Goal: Task Accomplishment & Management: Manage account settings

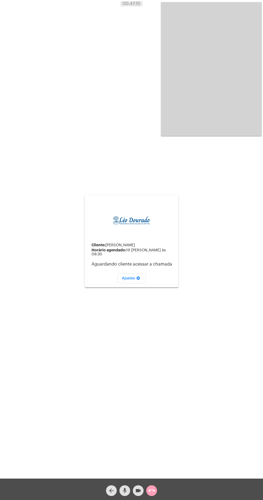
click at [153, 491] on mat-icon "call_end" at bounding box center [151, 491] width 6 height 6
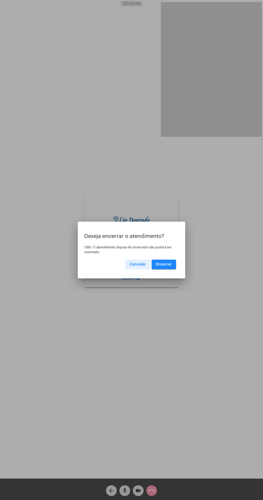
click at [128, 388] on div at bounding box center [131, 250] width 263 height 500
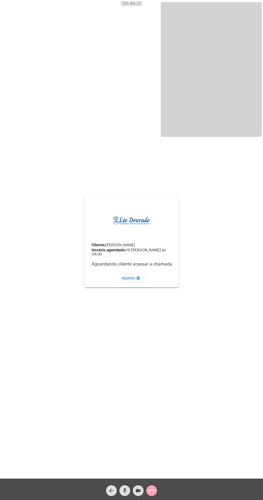
click at [151, 491] on mat-icon "call_end" at bounding box center [151, 491] width 6 height 6
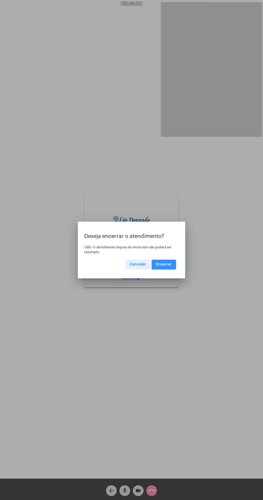
click at [168, 268] on button "Encerrar" at bounding box center [163, 265] width 24 height 10
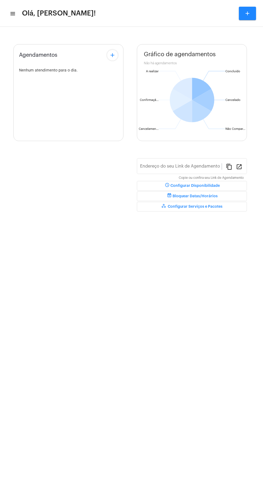
type input "https://neft.com.br/léo-rezende-dourado-"
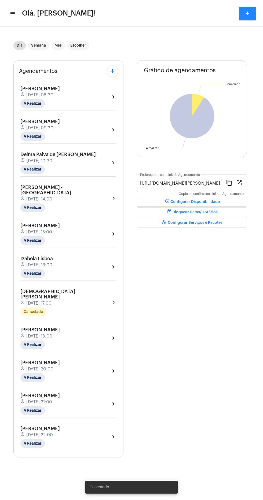
click at [14, 14] on mat-icon "menu" at bounding box center [12, 13] width 5 height 6
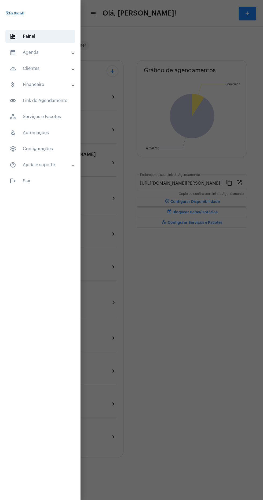
click at [60, 50] on mat-panel-title "calendar_month_outlined Agenda" at bounding box center [41, 52] width 62 height 6
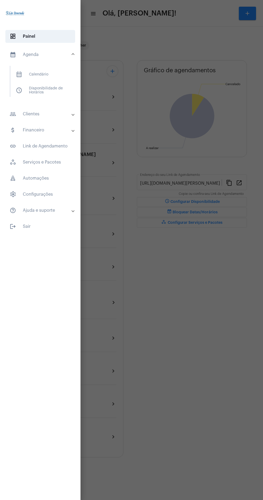
click at [68, 73] on span "calendar_month_outlined Calendário" at bounding box center [40, 74] width 57 height 13
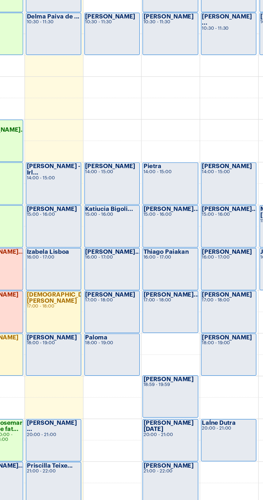
scroll to position [169, 0]
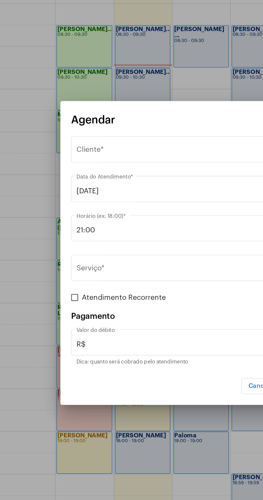
click at [120, 188] on div "Selecione o Cliente" at bounding box center [129, 189] width 137 height 5
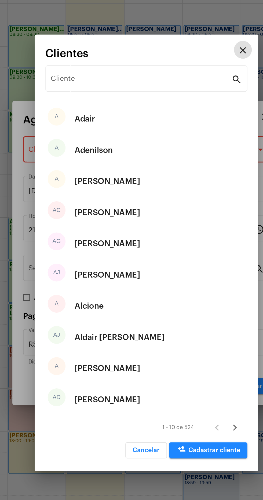
click at [141, 131] on mat-card-title "Clientes" at bounding box center [127, 130] width 113 height 7
click at [143, 146] on input "Cliente" at bounding box center [128, 146] width 108 height 5
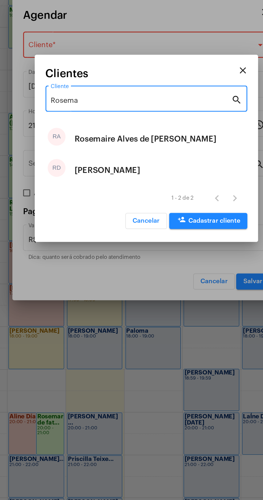
type input "Rosema"
click at [128, 264] on div "Rosemary de fatima Almeida" at bounding box center [107, 263] width 39 height 16
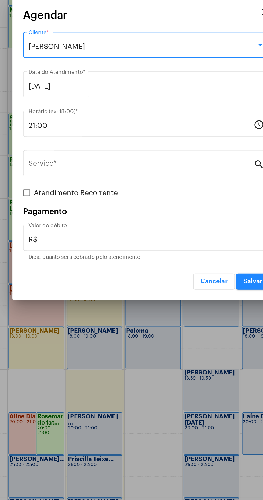
click at [137, 252] on div "Serviço *" at bounding box center [128, 258] width 135 height 17
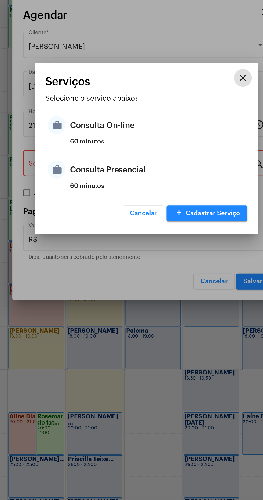
click at [130, 263] on div "Consulta Presencial" at bounding box center [137, 263] width 105 height 16
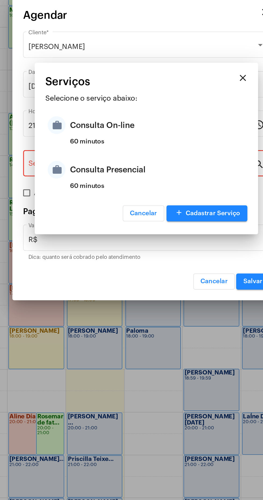
type input "Consulta Presencial"
type input "R$ 150"
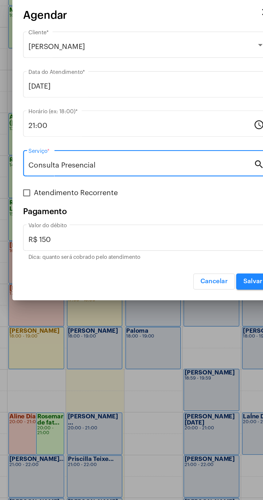
click at [140, 252] on div "Consulta Presencial Serviço *" at bounding box center [128, 258] width 135 height 17
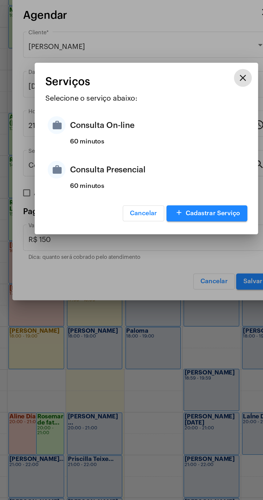
click at [122, 237] on div "Consulta On-line" at bounding box center [137, 236] width 105 height 16
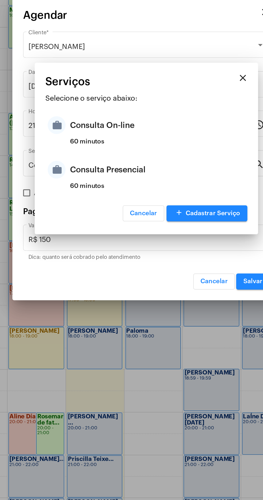
type input "Consulta On-line"
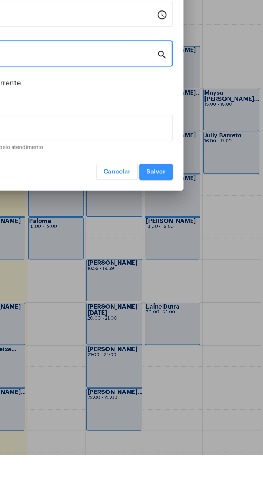
click at [200, 332] on button "Salvar" at bounding box center [195, 330] width 20 height 10
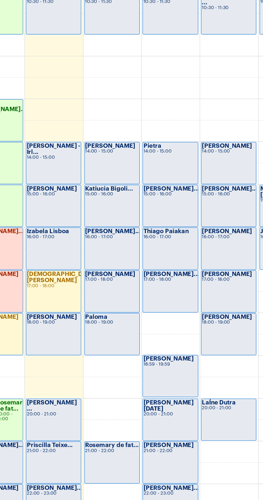
scroll to position [11, 0]
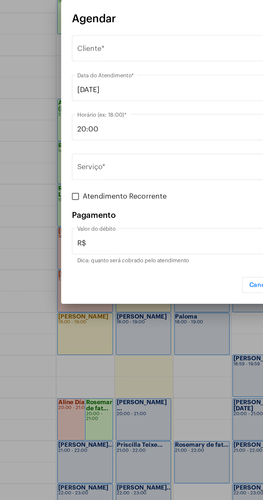
click at [120, 187] on div "Selecione o Cliente" at bounding box center [129, 189] width 137 height 5
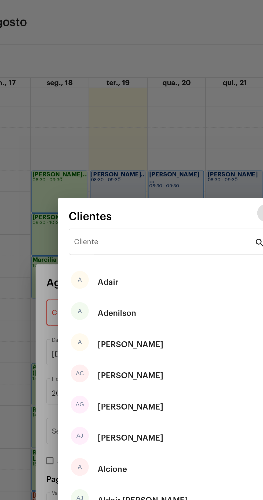
click at [125, 145] on input "Cliente" at bounding box center [128, 146] width 108 height 5
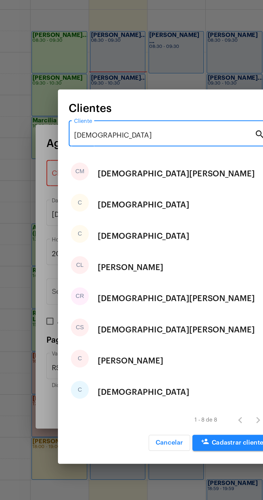
type input "Cristi"
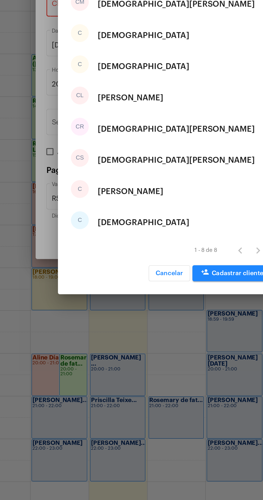
click at [143, 299] on div "C Cristina" at bounding box center [131, 300] width 121 height 19
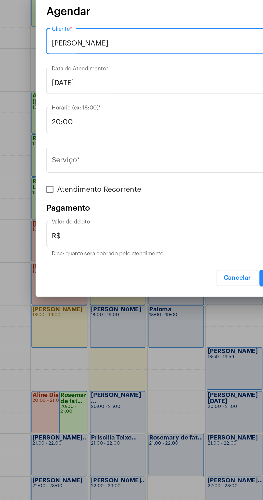
click at [137, 261] on input "Serviço *" at bounding box center [128, 260] width 135 height 5
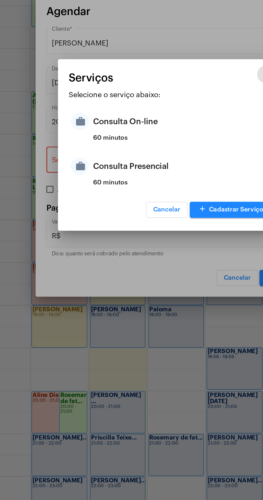
click at [117, 237] on div "Consulta On-line" at bounding box center [137, 236] width 105 height 16
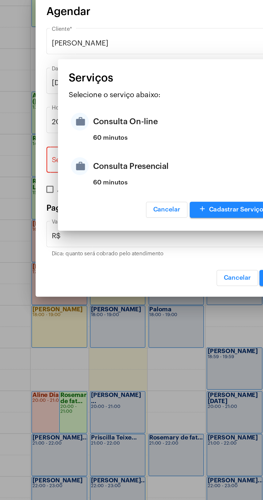
type input "Consulta On-line"
type input "R$ 150"
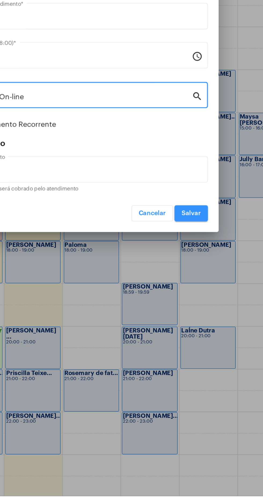
click at [198, 329] on span "Salvar" at bounding box center [195, 330] width 12 height 4
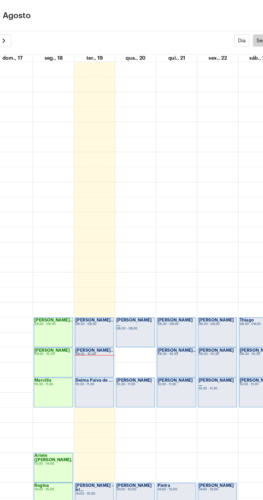
scroll to position [169, 0]
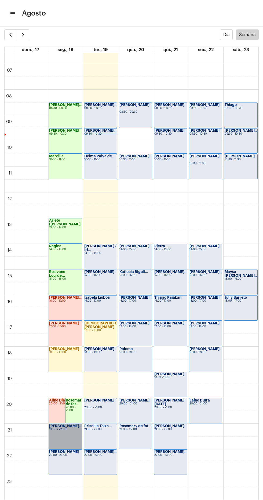
click at [63, 433] on link "Ana Luisa Aguia... 21:00 - 22:00" at bounding box center [64, 436] width 33 height 25
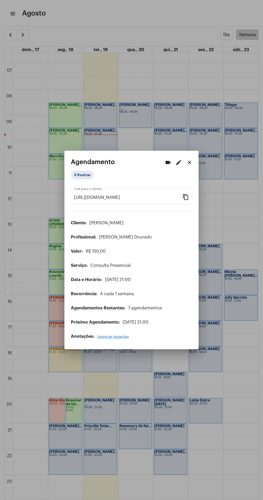
click at [92, 175] on div "A Realizar" at bounding box center [98, 175] width 56 height 11
click at [83, 171] on mat-chip "A Realizar" at bounding box center [82, 175] width 23 height 9
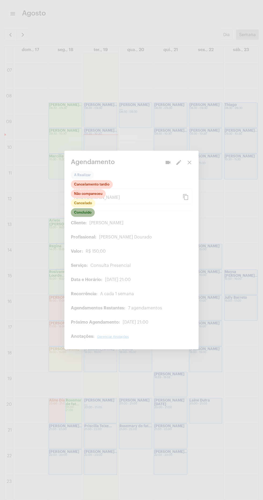
click at [92, 212] on mat-chip "Concluído" at bounding box center [83, 212] width 24 height 9
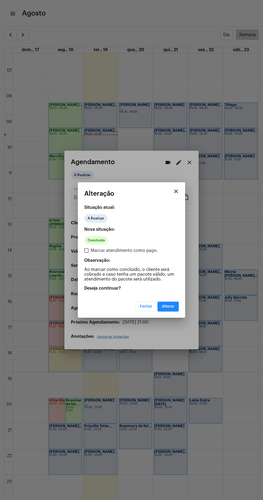
click at [167, 306] on span "Alterar" at bounding box center [168, 307] width 13 height 4
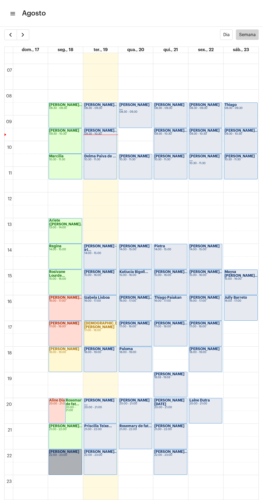
click at [62, 462] on link "Miguel Lisboa 22:00 - 23:00" at bounding box center [64, 462] width 33 height 25
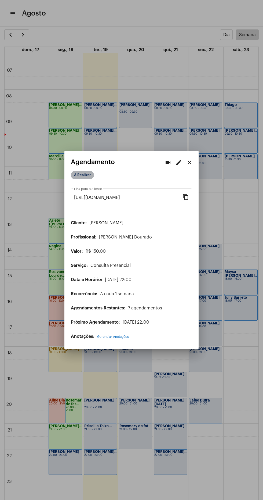
click at [83, 171] on mat-chip "A Realizar" at bounding box center [82, 175] width 23 height 9
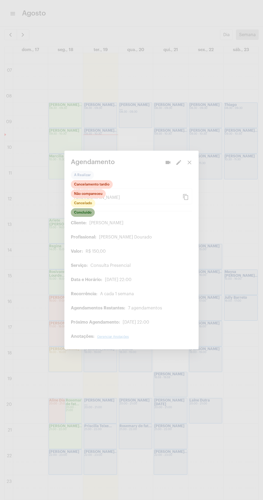
click at [81, 208] on mat-chip "Concluído" at bounding box center [83, 212] width 24 height 9
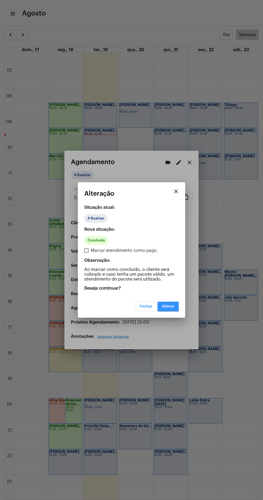
click at [168, 306] on span "Alterar" at bounding box center [168, 307] width 13 height 4
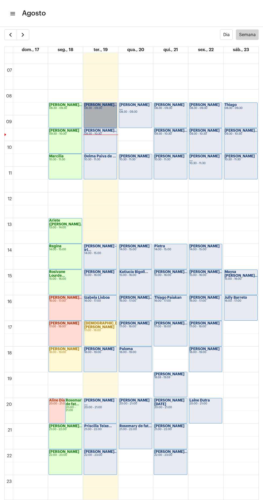
click at [100, 118] on link "[PERSON_NAME] [PERSON_NAME] Be... 08:30 - 09:30" at bounding box center [100, 115] width 33 height 25
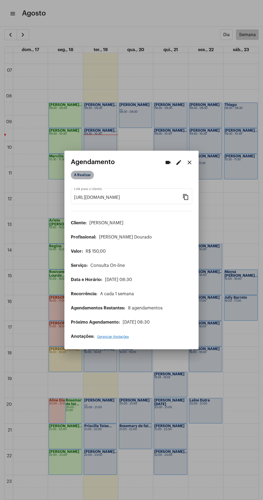
click at [89, 171] on mat-chip "A Realizar" at bounding box center [82, 175] width 23 height 9
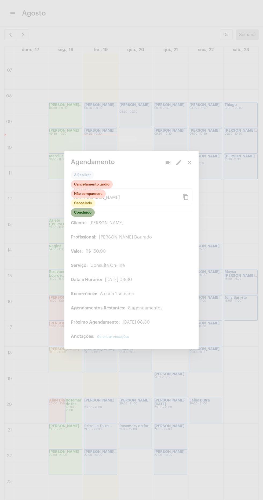
click at [85, 209] on mat-chip "Concluído" at bounding box center [83, 212] width 24 height 9
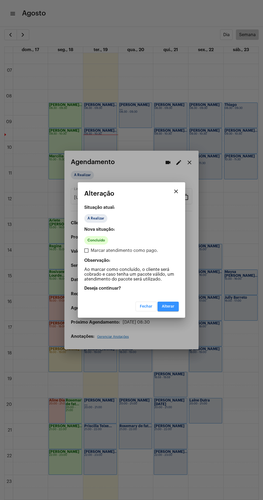
click at [174, 303] on button "Alterar" at bounding box center [167, 307] width 21 height 10
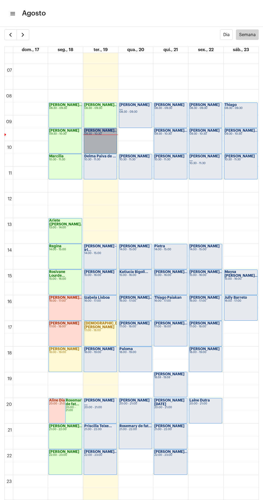
click at [92, 145] on link "Renata Cristina... 09:30 - 10:30" at bounding box center [100, 140] width 33 height 25
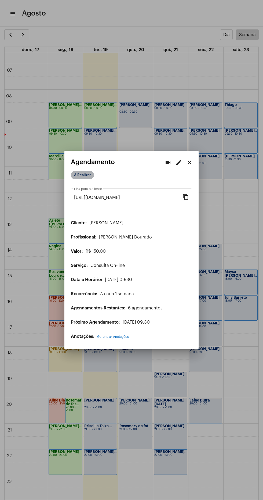
click at [92, 173] on mat-chip "A Realizar" at bounding box center [82, 175] width 23 height 9
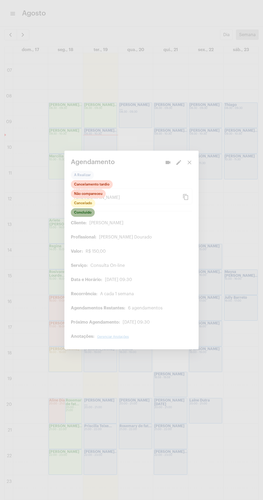
click at [82, 208] on mat-chip "Concluído" at bounding box center [83, 212] width 24 height 9
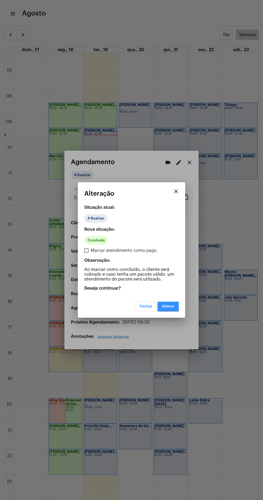
click at [175, 306] on button "Alterar" at bounding box center [167, 307] width 21 height 10
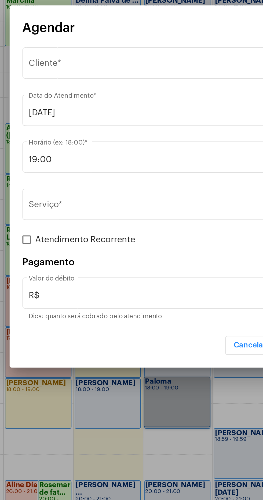
click at [123, 189] on div "Selecione o Cliente" at bounding box center [129, 189] width 137 height 5
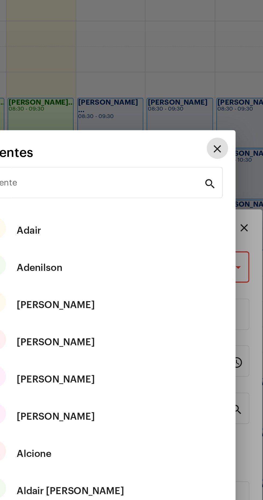
click at [143, 134] on mat-card-title "Clientes" at bounding box center [127, 130] width 113 height 7
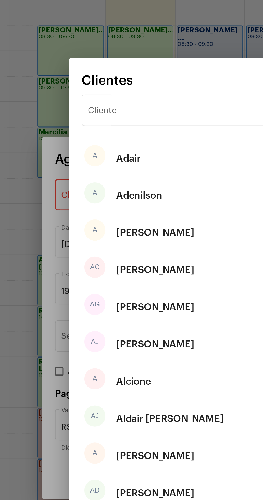
click at [121, 149] on input "Cliente" at bounding box center [128, 146] width 108 height 5
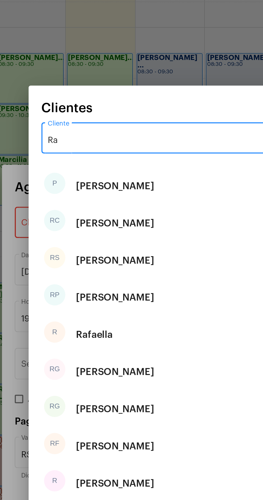
type input "Rap"
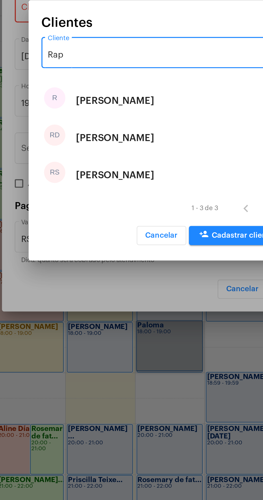
click at [141, 252] on div "RD Raphael Diniz" at bounding box center [131, 254] width 121 height 19
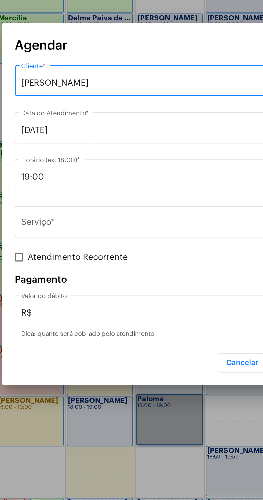
click at [122, 238] on input "19:00" at bounding box center [128, 236] width 135 height 5
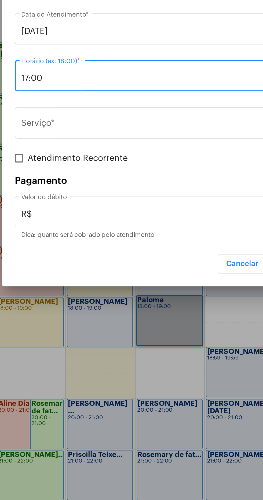
type input "17:00"
click at [141, 260] on input "Serviço *" at bounding box center [128, 260] width 135 height 5
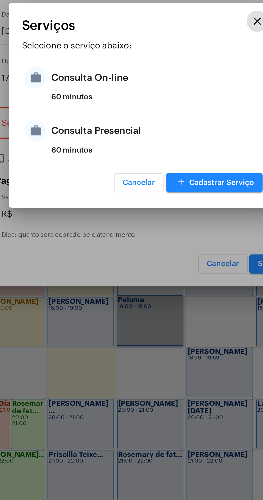
click at [144, 268] on div "Consulta Presencial" at bounding box center [137, 263] width 105 height 16
type input "Consulta Presencial"
type input "R$ 150"
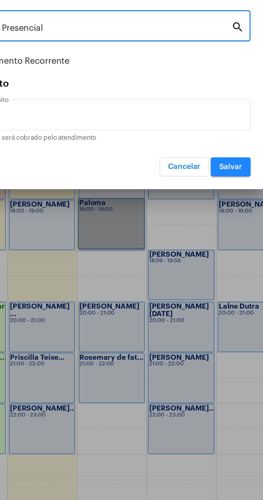
click at [198, 330] on span "Salvar" at bounding box center [195, 330] width 12 height 4
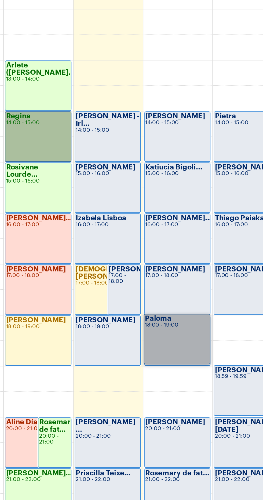
click at [81, 266] on link "Regina 14:00 - 15:00" at bounding box center [64, 256] width 33 height 25
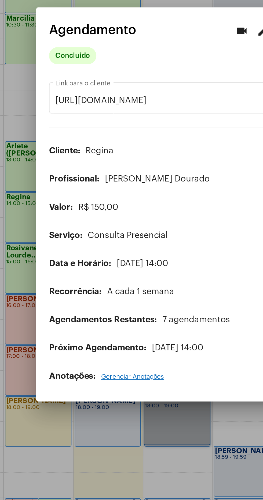
click at [108, 383] on div at bounding box center [131, 250] width 263 height 500
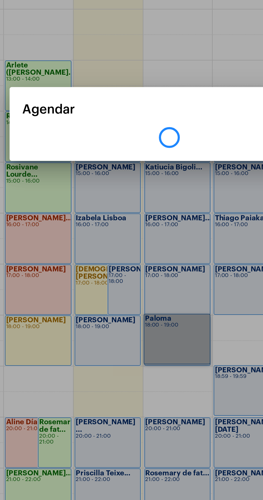
click at [137, 208] on div at bounding box center [131, 250] width 263 height 500
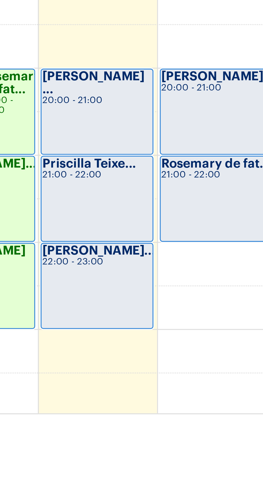
click at [133, 456] on td at bounding box center [135, 456] width 245 height 13
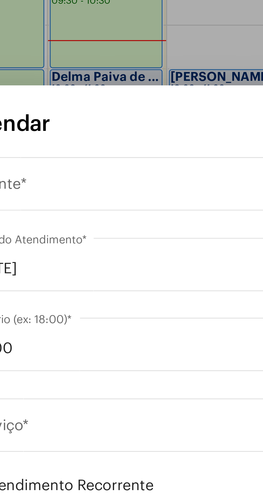
click at [115, 192] on div "Selecione o Cliente" at bounding box center [129, 189] width 137 height 5
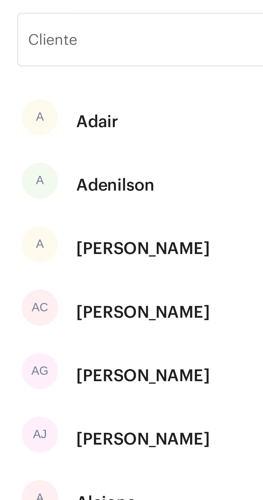
click at [122, 149] on input "Cliente" at bounding box center [128, 146] width 108 height 5
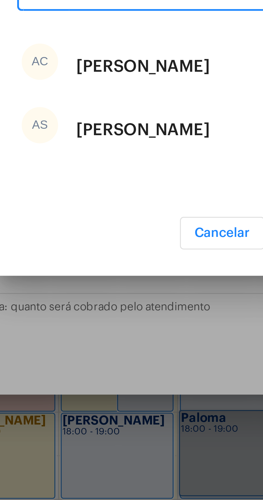
type input "Ann"
click at [118, 262] on div "AS Anny Silva" at bounding box center [131, 263] width 121 height 19
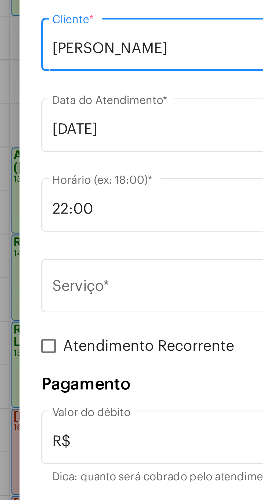
click at [95, 263] on input "Serviço *" at bounding box center [128, 260] width 135 height 5
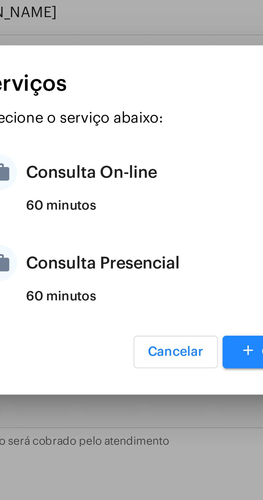
click at [129, 264] on div "Consulta Presencial" at bounding box center [137, 263] width 105 height 16
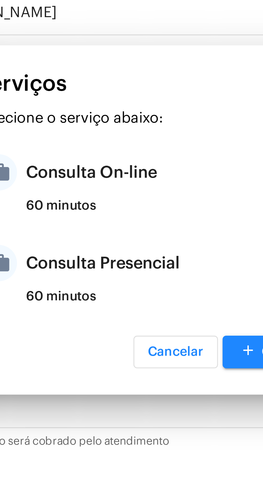
type input "Consulta Presencial"
type input "R$ 150"
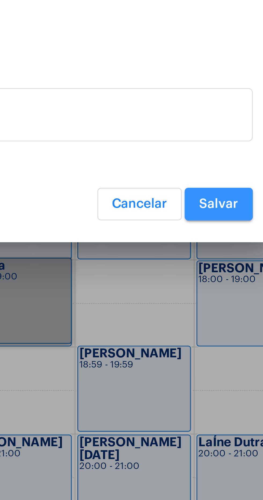
click at [196, 331] on span "Salvar" at bounding box center [195, 330] width 12 height 4
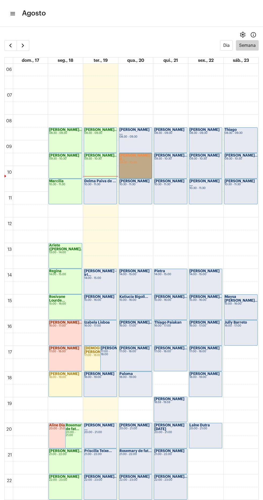
click at [133, 161] on link "Felipe Campos d... 09:30 - 10:30" at bounding box center [135, 165] width 33 height 25
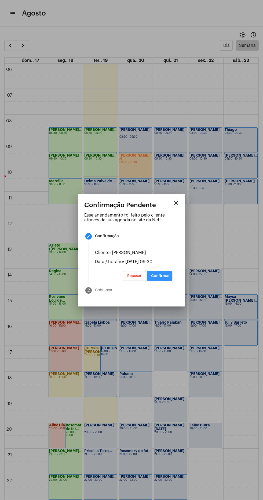
click at [170, 275] on button "Confirmar" at bounding box center [159, 276] width 25 height 10
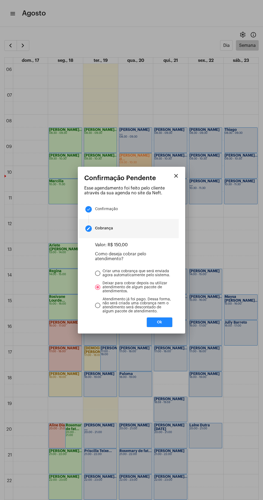
click at [167, 318] on button "Ok" at bounding box center [159, 323] width 25 height 10
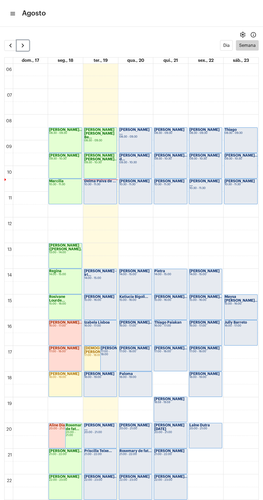
click at [25, 44] on span "button" at bounding box center [23, 45] width 6 height 6
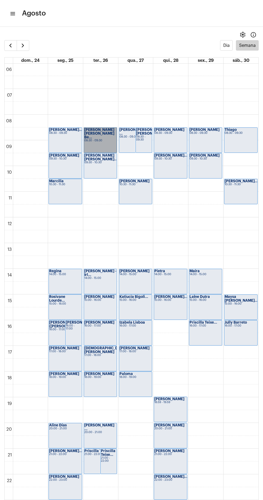
click at [98, 132] on link "[PERSON_NAME] [PERSON_NAME] Be... 08:30 - 09:30" at bounding box center [100, 140] width 33 height 25
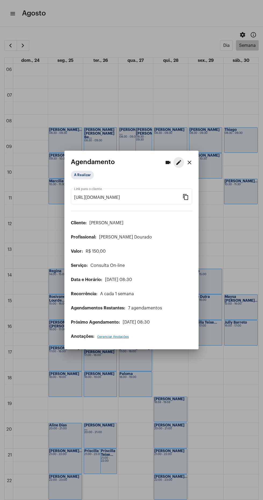
click at [181, 161] on mat-icon "edit" at bounding box center [178, 162] width 6 height 6
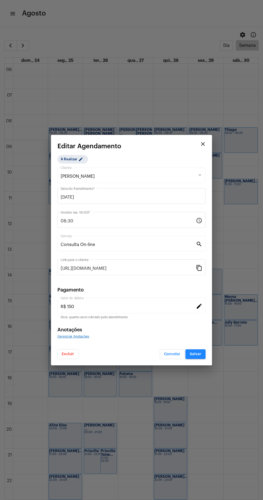
click at [110, 209] on div "[DATE] Data do Atendimento *" at bounding box center [131, 199] width 148 height 22
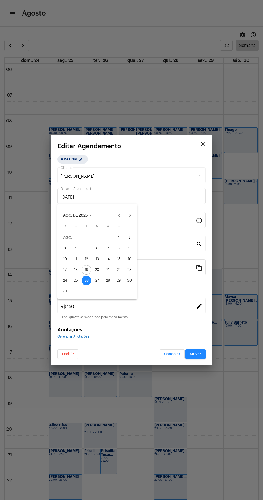
click at [163, 172] on div at bounding box center [131, 250] width 263 height 500
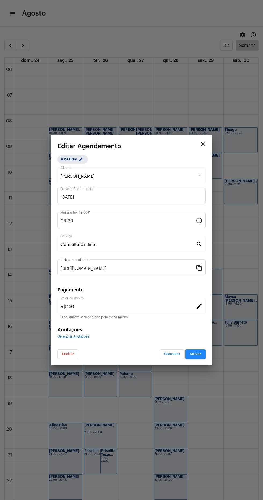
click at [79, 222] on input "08:30" at bounding box center [128, 221] width 135 height 5
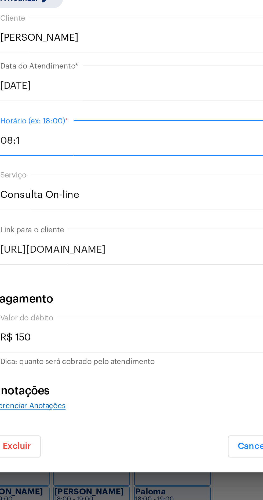
type input "08:10"
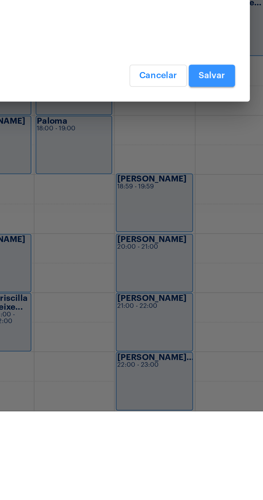
click at [198, 355] on span "Salvar" at bounding box center [195, 355] width 12 height 4
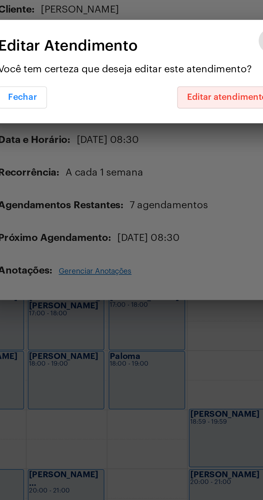
click at [169, 260] on span "Editar atendimento" at bounding box center [170, 262] width 35 height 4
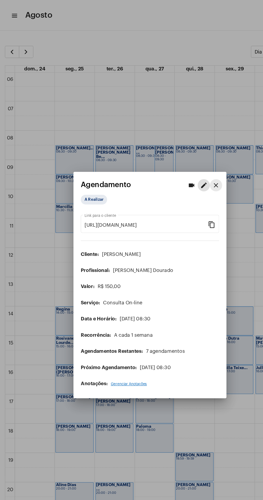
click at [193, 160] on button "close" at bounding box center [189, 162] width 11 height 11
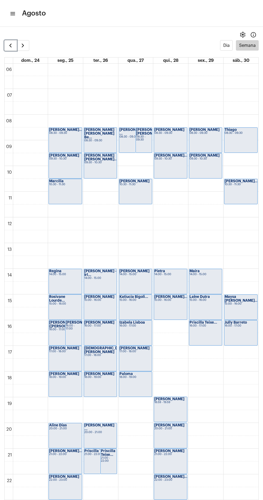
click at [9, 48] on span "button" at bounding box center [10, 45] width 6 height 6
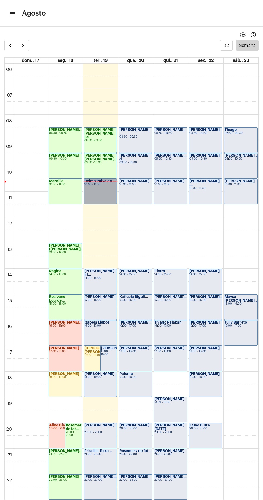
click at [110, 190] on link "[PERSON_NAME] de ... 10:30 - 11:30" at bounding box center [100, 191] width 33 height 25
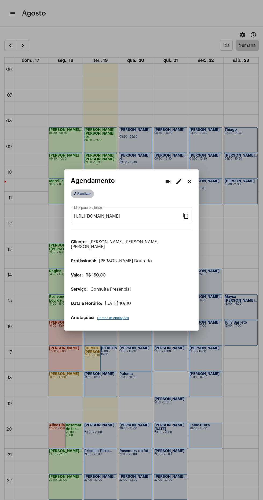
click at [83, 196] on mat-chip "A Realizar" at bounding box center [82, 194] width 23 height 9
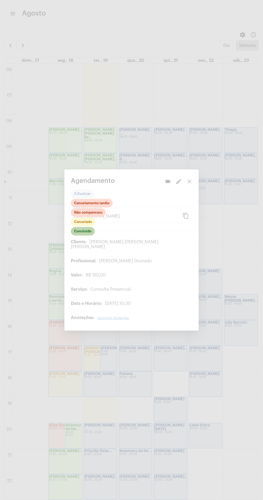
click at [85, 234] on mat-chip "Concluído" at bounding box center [83, 231] width 24 height 9
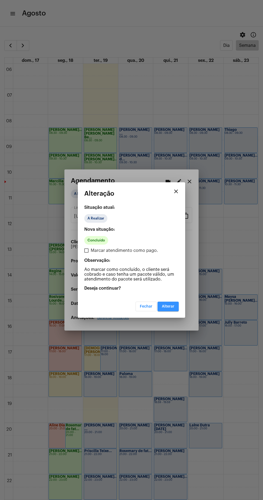
click at [170, 305] on span "Alterar" at bounding box center [168, 307] width 13 height 4
